Goal: Check status: Check status

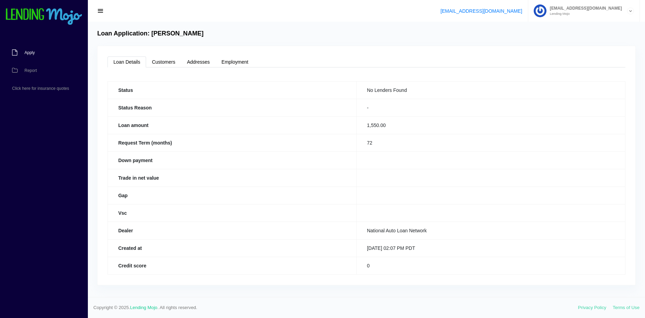
click at [28, 49] on link "Apply" at bounding box center [40, 53] width 81 height 18
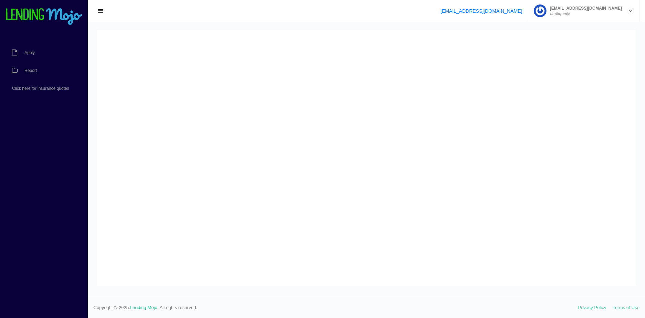
click at [40, 21] on img at bounding box center [44, 16] width 78 height 17
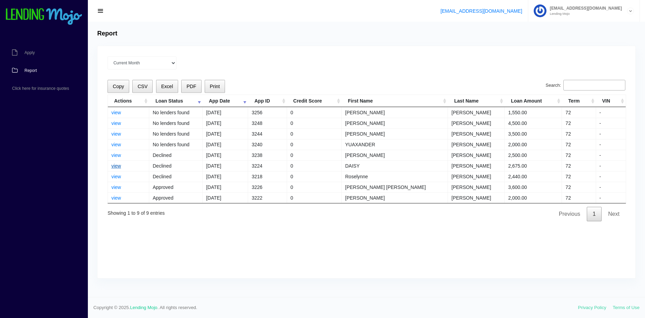
click at [115, 168] on link "view" at bounding box center [116, 166] width 10 height 6
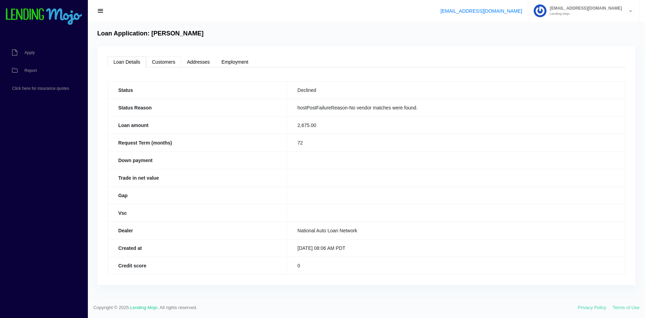
click at [152, 61] on link "Customers" at bounding box center [163, 62] width 35 height 11
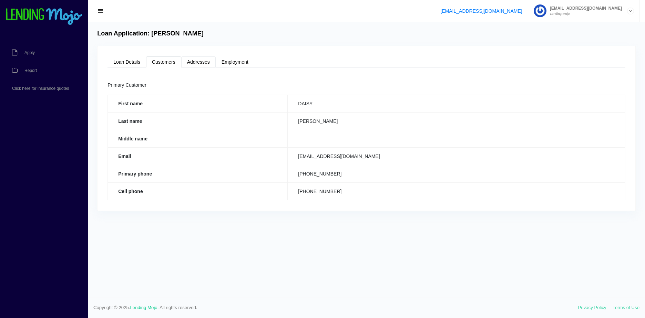
click at [186, 60] on link "Addresses" at bounding box center [198, 62] width 34 height 11
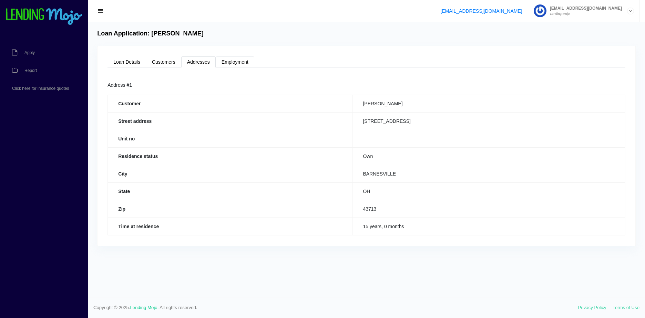
click at [227, 61] on link "Employment" at bounding box center [235, 62] width 39 height 11
click at [22, 19] on img at bounding box center [44, 16] width 78 height 17
